Goal: Transaction & Acquisition: Purchase product/service

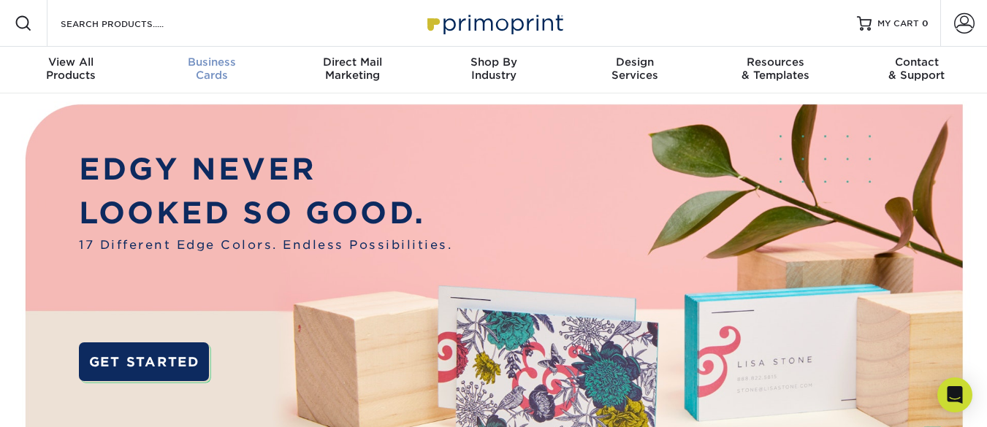
click at [226, 64] on span "Business" at bounding box center [211, 62] width 141 height 13
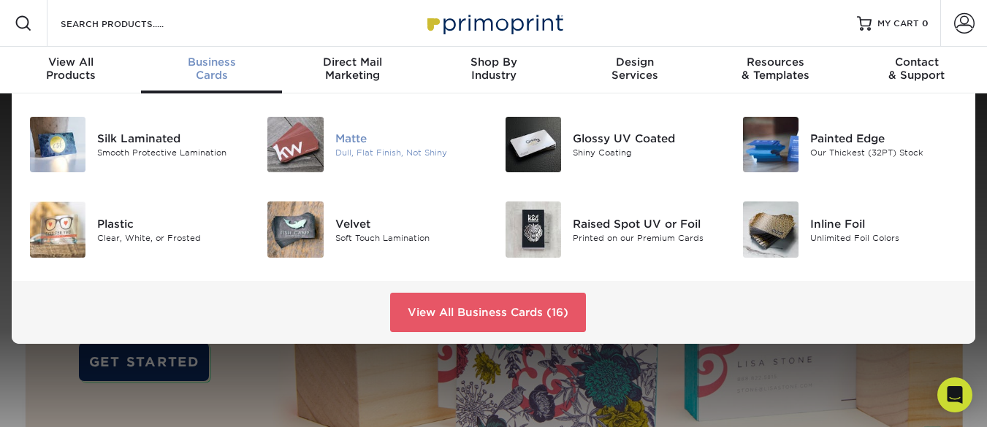
click at [356, 140] on div "Matte" at bounding box center [409, 139] width 148 height 16
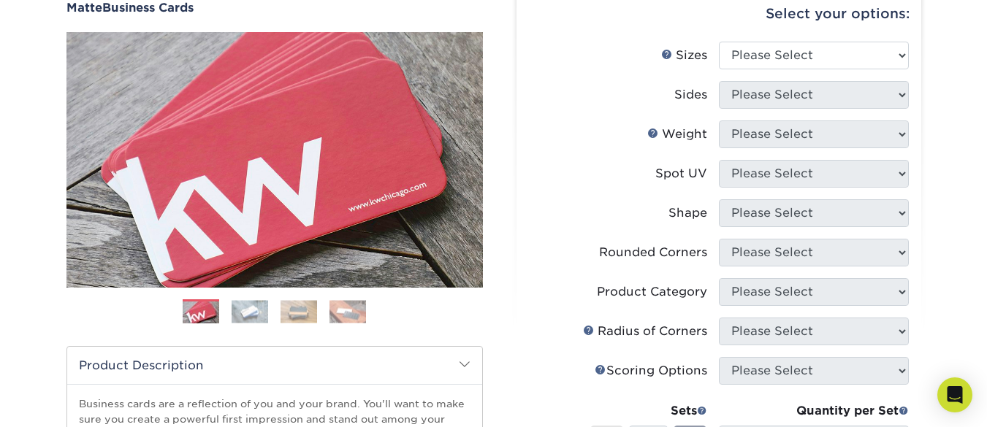
scroll to position [148, 0]
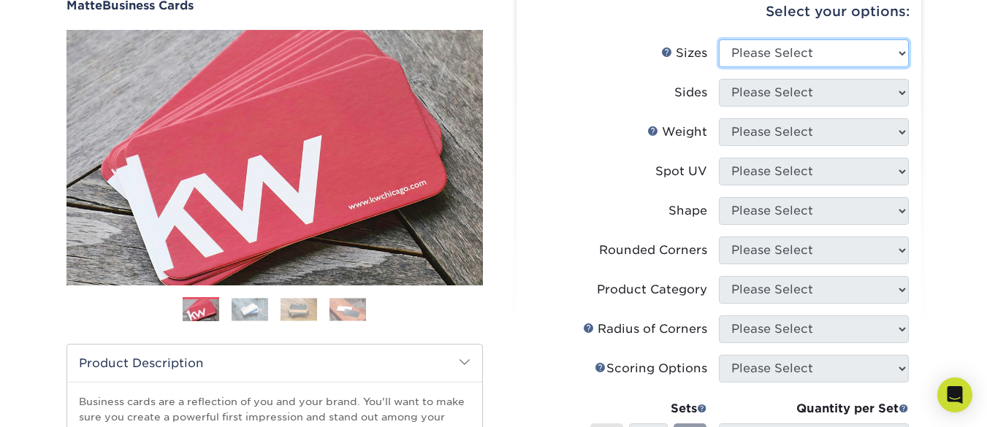
click at [897, 53] on select "Please Select 1.5" x 3.5" - Mini 1.75" x 3.5" - Mini 2" x 2" - Square 2" x 3" -…" at bounding box center [814, 53] width 190 height 28
select select "2.00x3.50"
click at [719, 39] on select "Please Select 1.5" x 3.5" - Mini 1.75" x 3.5" - Mini 2" x 2" - Square 2" x 3" -…" at bounding box center [814, 53] width 190 height 28
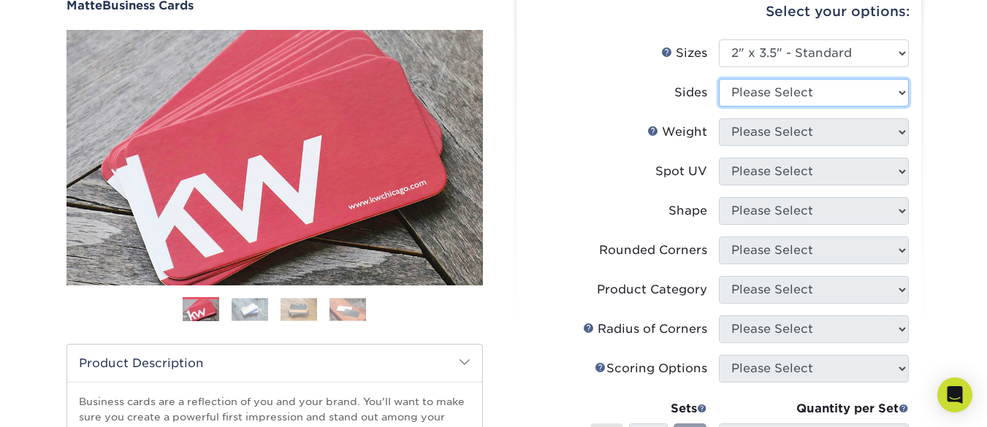
click at [901, 93] on select "Please Select Print Both Sides Print Front Only" at bounding box center [814, 93] width 190 height 28
select select "32d3c223-f82c-492b-b915-ba065a00862f"
click at [719, 79] on select "Please Select Print Both Sides Print Front Only" at bounding box center [814, 93] width 190 height 28
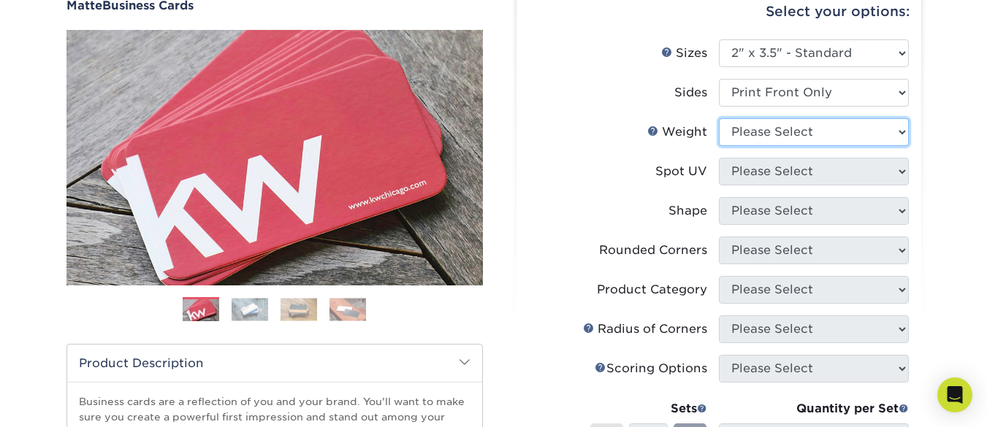
click at [902, 133] on select "Please Select 16PT 14PT" at bounding box center [814, 132] width 190 height 28
select select "16PT"
click at [719, 118] on select "Please Select 16PT 14PT" at bounding box center [814, 132] width 190 height 28
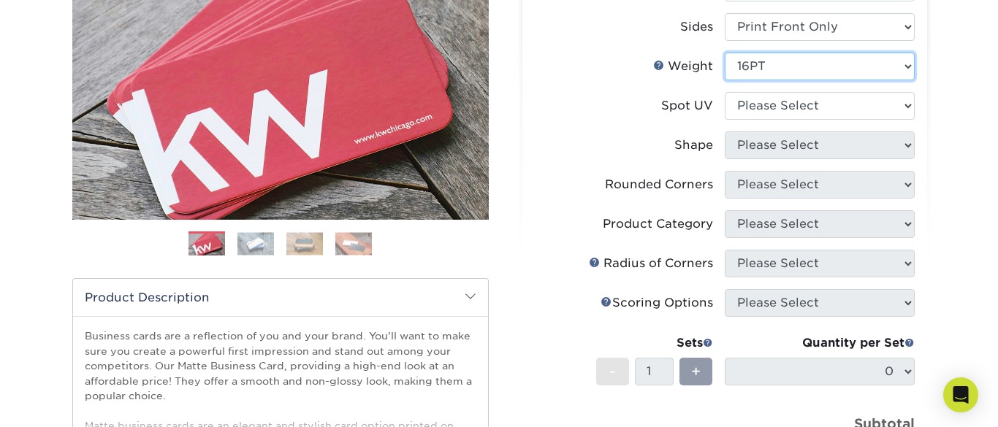
scroll to position [208, 0]
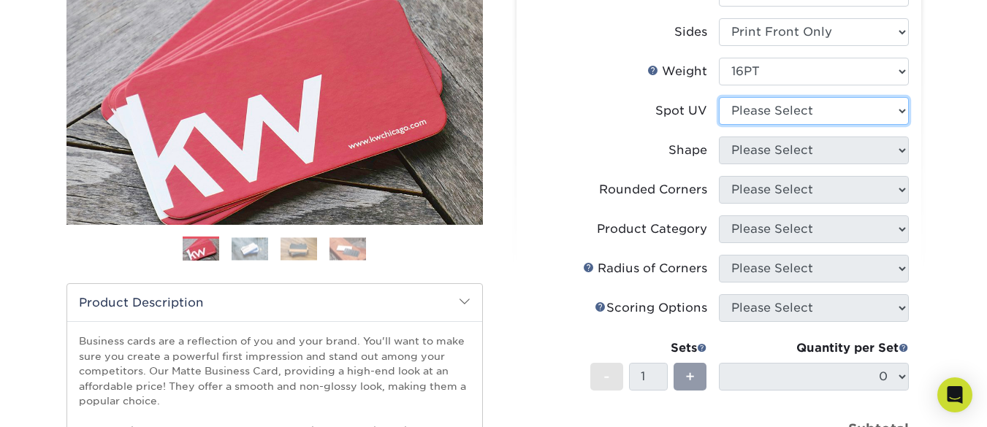
click at [902, 113] on select "Please Select No Spot UV Front Only" at bounding box center [814, 111] width 190 height 28
select select "3"
click at [719, 97] on select "Please Select No Spot UV Front Only" at bounding box center [814, 111] width 190 height 28
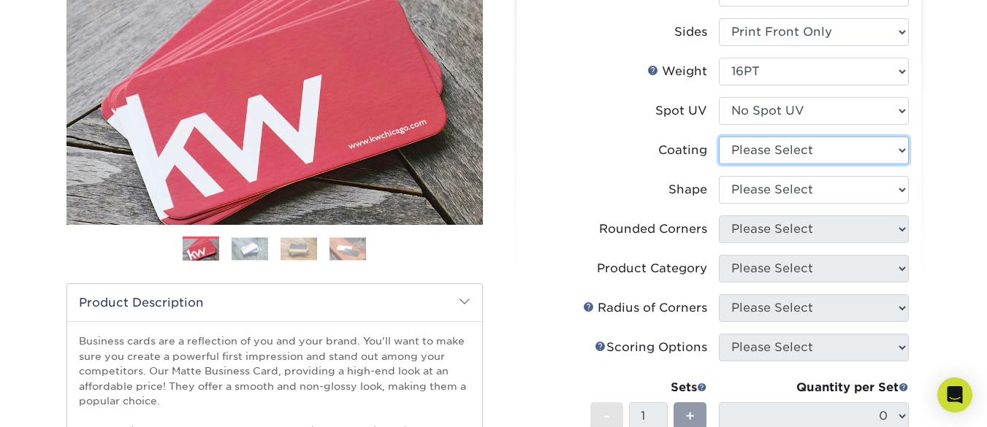
click at [905, 153] on select at bounding box center [814, 151] width 190 height 28
select select "121bb7b5-3b4d-429f-bd8d-bbf80e953313"
click at [719, 137] on select at bounding box center [814, 151] width 190 height 28
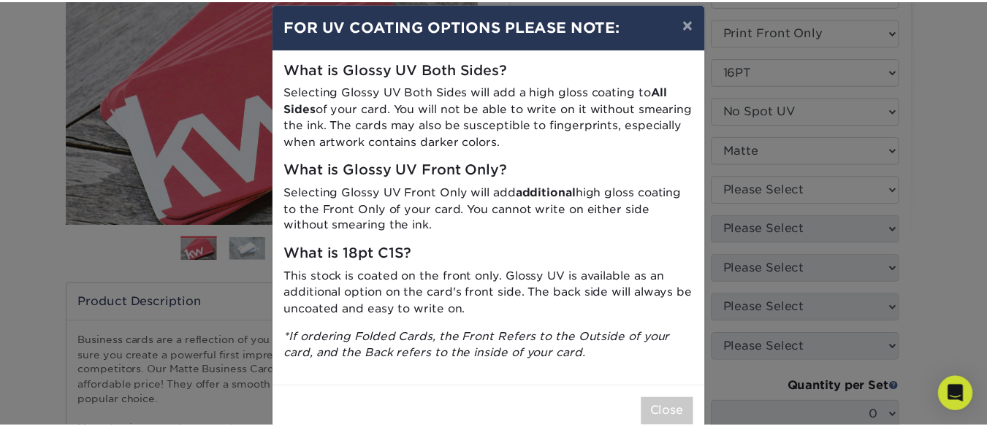
scroll to position [0, 0]
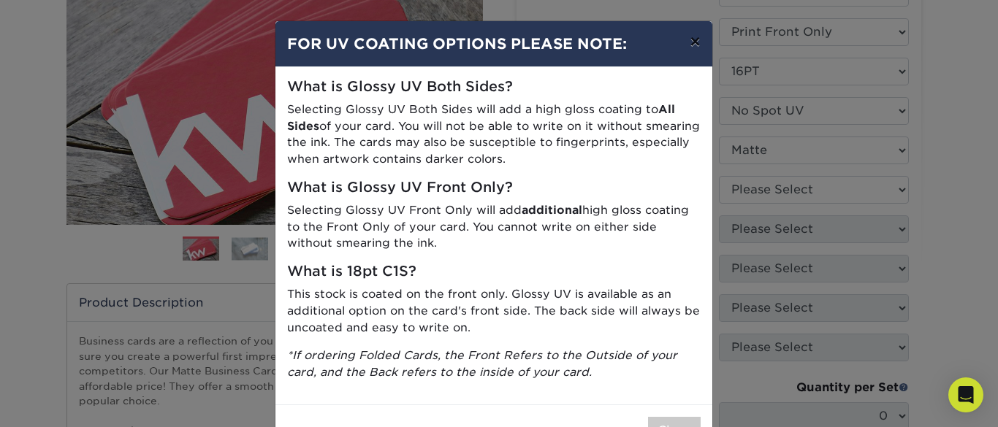
click at [691, 45] on button "×" at bounding box center [695, 41] width 34 height 41
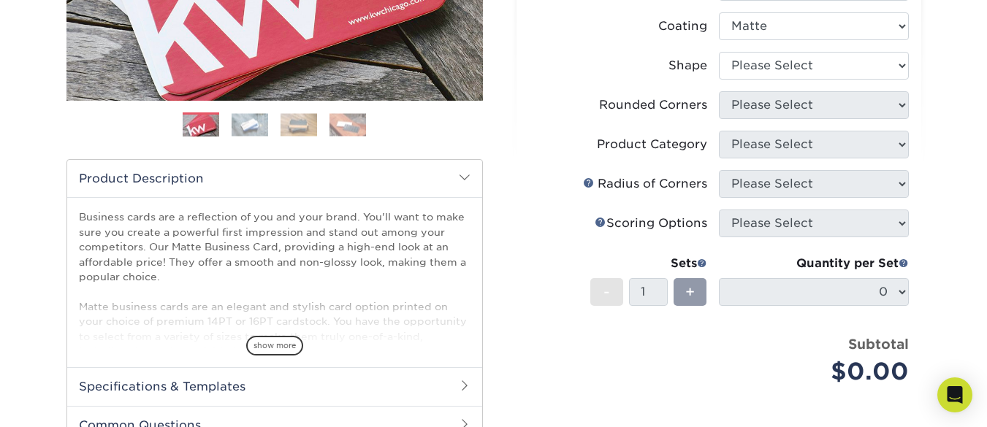
scroll to position [335, 0]
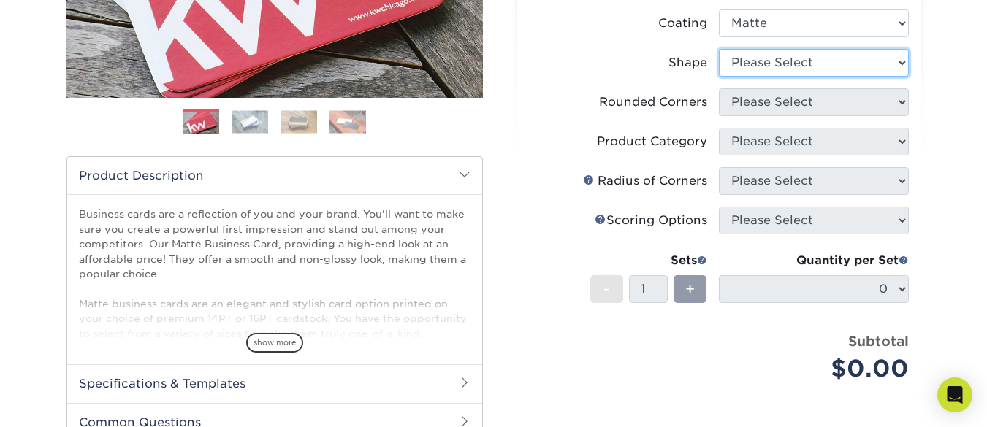
click at [900, 64] on select "Please Select Standard Oval" at bounding box center [814, 63] width 190 height 28
select select "standard"
click at [719, 49] on select "Please Select Standard Oval" at bounding box center [814, 63] width 190 height 28
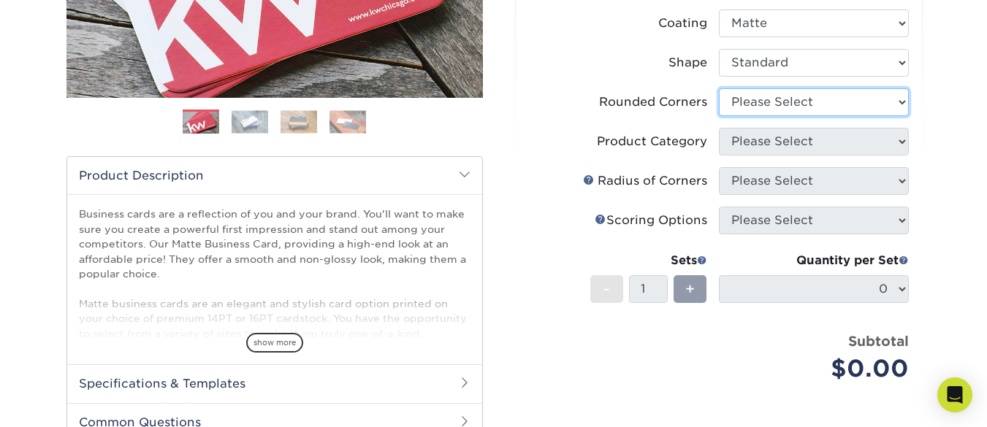
click at [902, 102] on select "Please Select Yes - Round 2 Corners Yes - Round 4 Corners No" at bounding box center [814, 102] width 190 height 28
select select "0"
click at [719, 88] on select "Please Select Yes - Round 2 Corners Yes - Round 4 Corners No" at bounding box center [814, 102] width 190 height 28
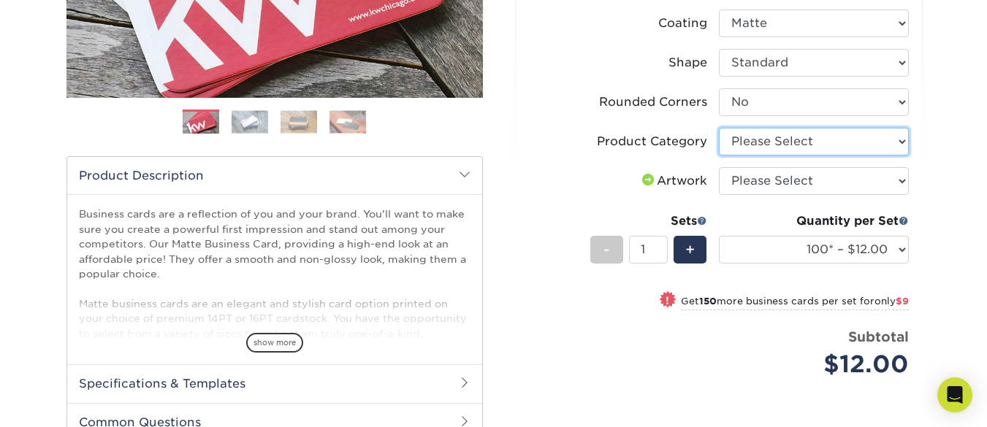
click at [903, 142] on select "Please Select Business Cards" at bounding box center [814, 142] width 190 height 28
select select "3b5148f1-0588-4f88-a218-97bcfdce65c1"
click at [719, 128] on select "Please Select Business Cards" at bounding box center [814, 142] width 190 height 28
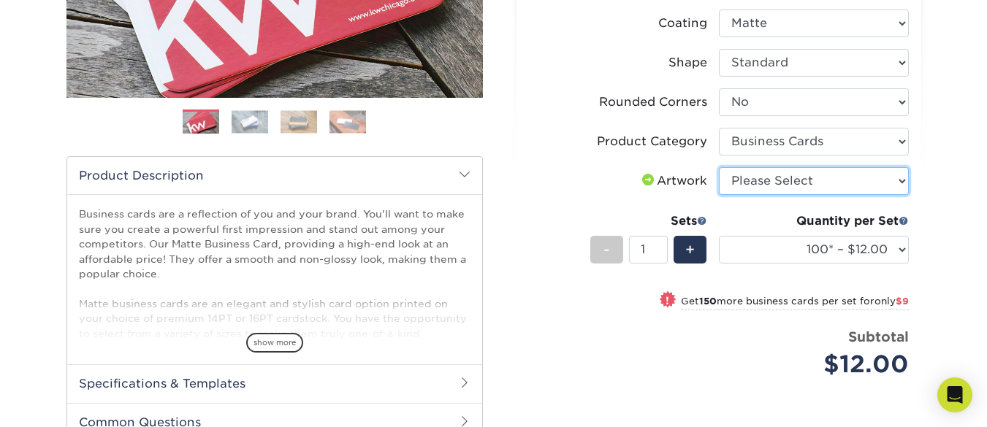
click at [905, 182] on select "Please Select I will upload files I need a design - $100" at bounding box center [814, 181] width 190 height 28
select select "upload"
click at [719, 167] on select "Please Select I will upload files I need a design - $100" at bounding box center [814, 181] width 190 height 28
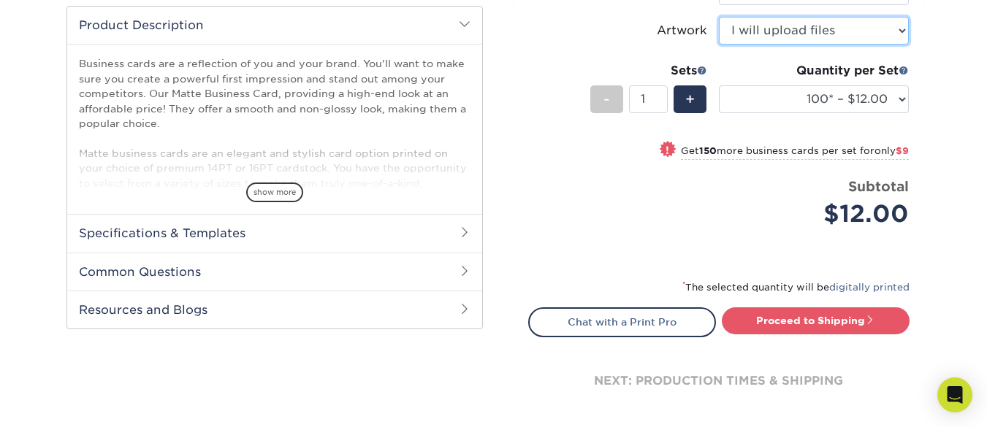
scroll to position [512, 0]
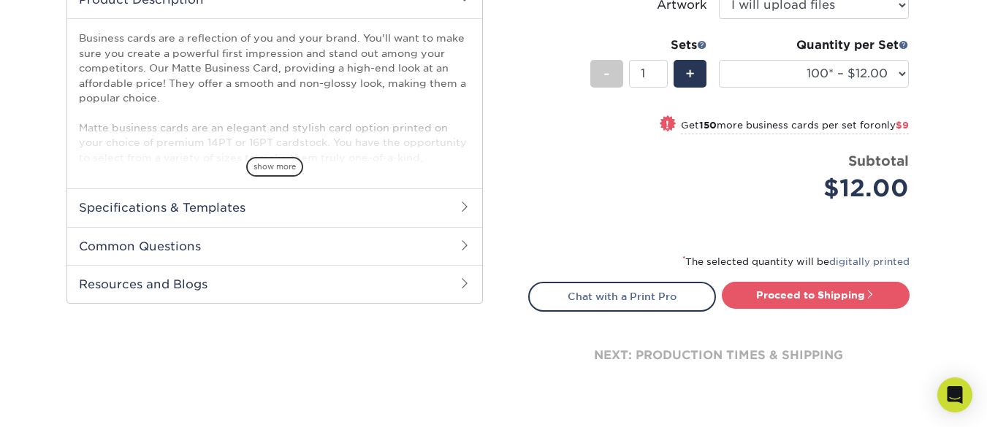
click at [228, 205] on h2 "Specifications & Templates" at bounding box center [274, 208] width 415 height 38
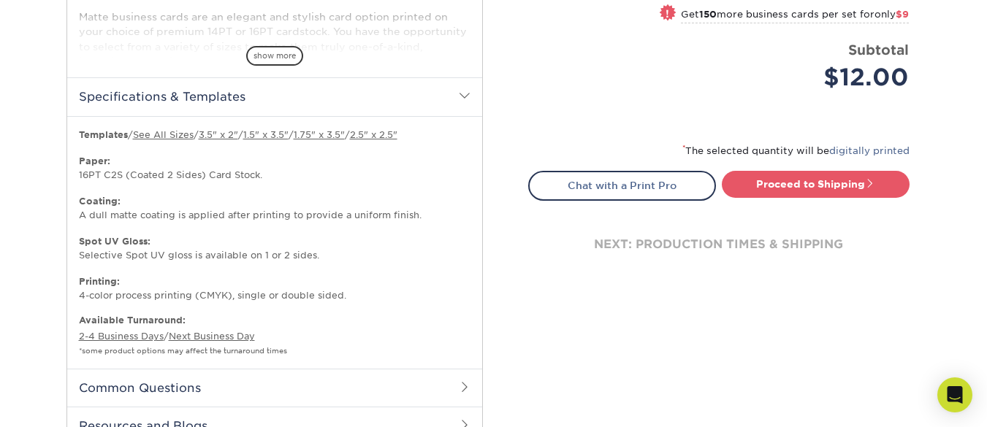
scroll to position [585, 0]
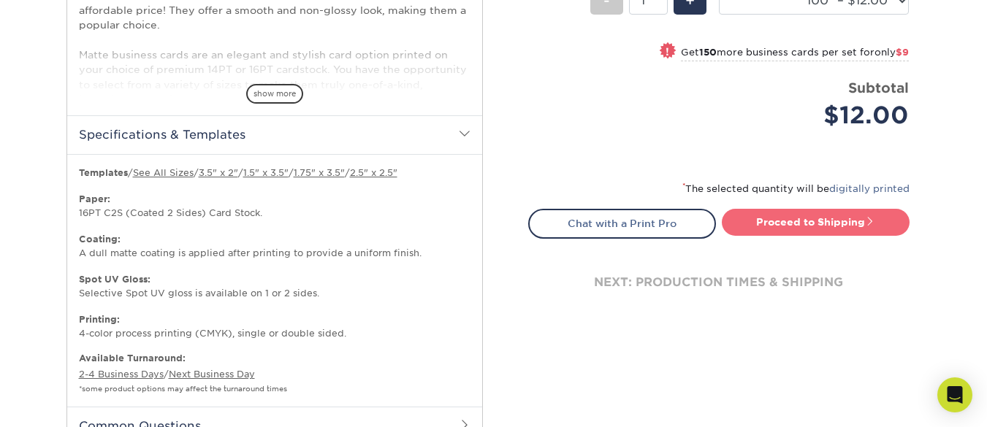
click at [810, 222] on link "Proceed to Shipping" at bounding box center [816, 222] width 188 height 26
type input "Set 1"
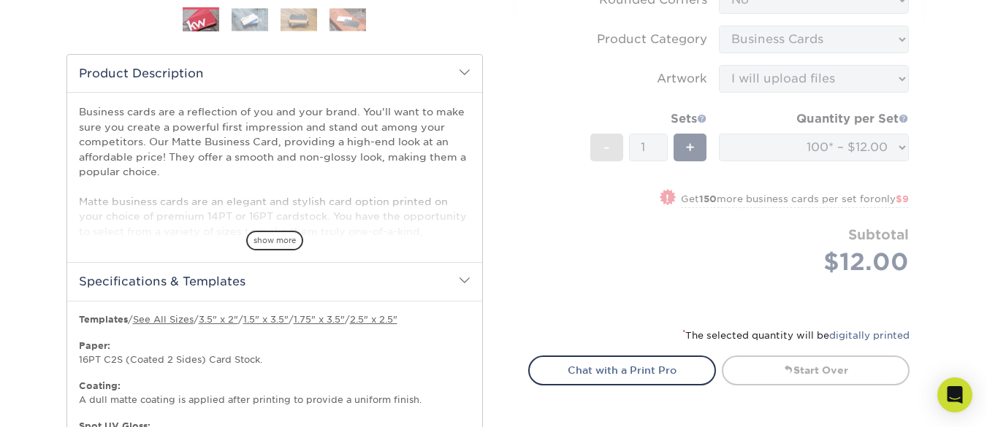
scroll to position [412, 0]
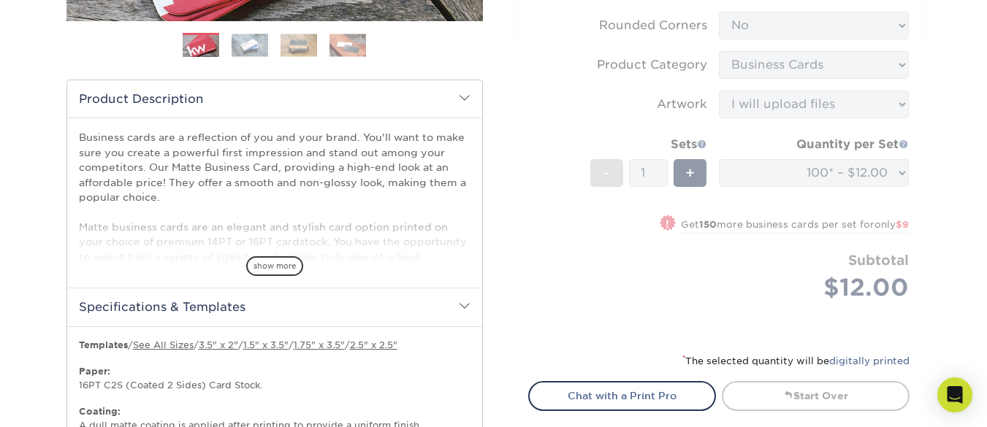
click at [284, 266] on span "show more" at bounding box center [274, 266] width 57 height 20
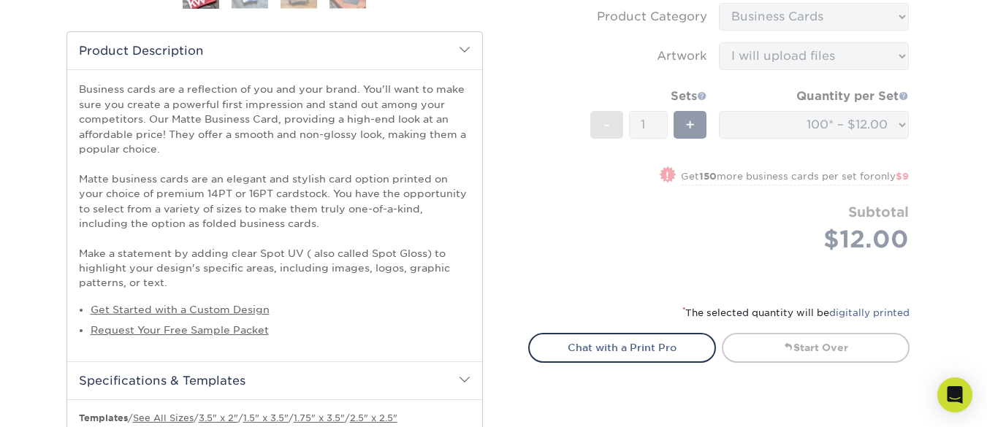
scroll to position [485, 0]
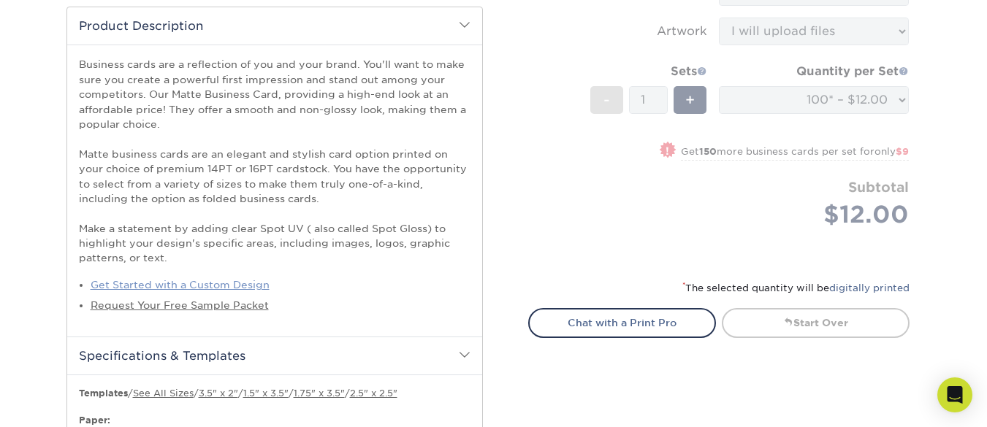
click at [228, 284] on link "Get Started with a Custom Design" at bounding box center [180, 285] width 179 height 12
